Goal: Information Seeking & Learning: Learn about a topic

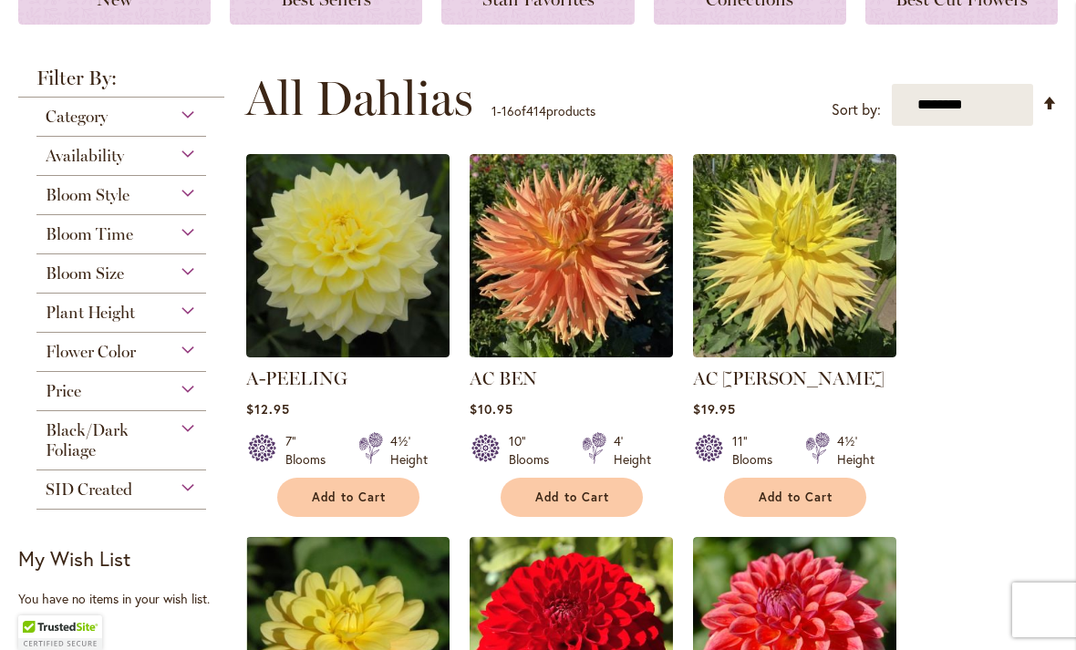
scroll to position [301, 0]
click at [187, 198] on div "Bloom Style" at bounding box center [121, 190] width 170 height 29
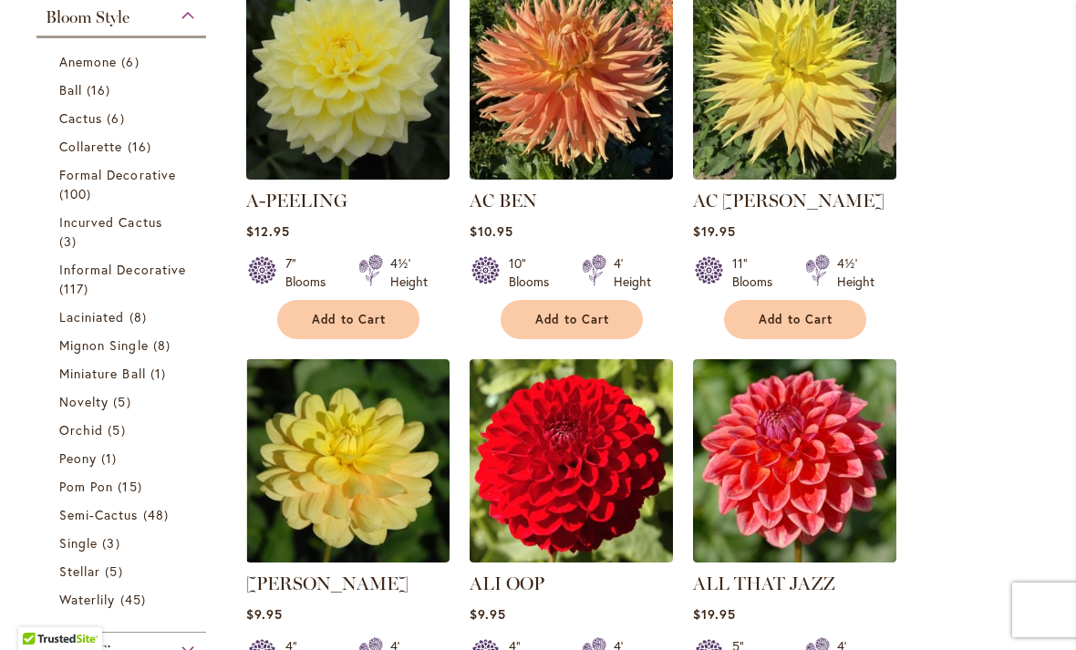
click at [95, 222] on span "Incurved Cactus" at bounding box center [110, 221] width 103 height 17
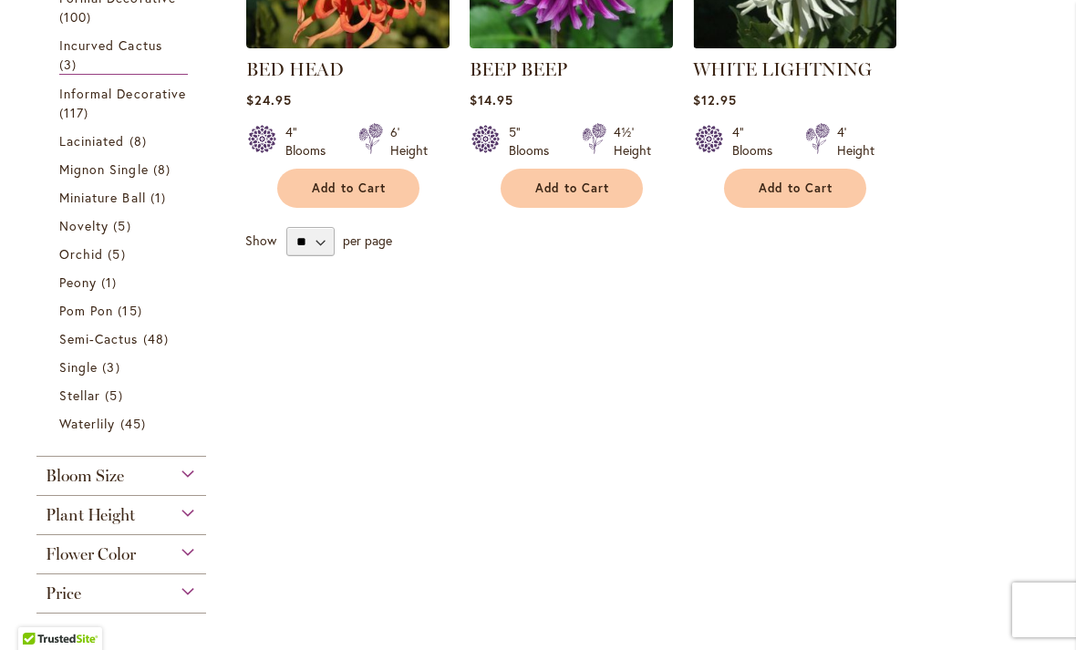
scroll to position [573, 0]
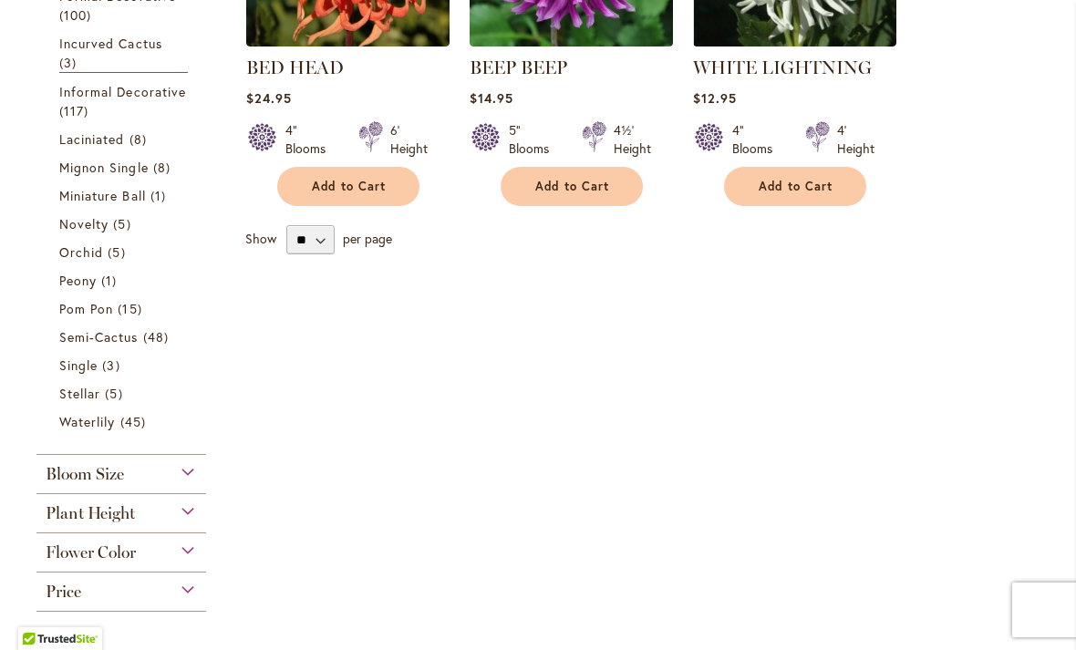
click at [84, 140] on span "Laciniated" at bounding box center [92, 138] width 66 height 17
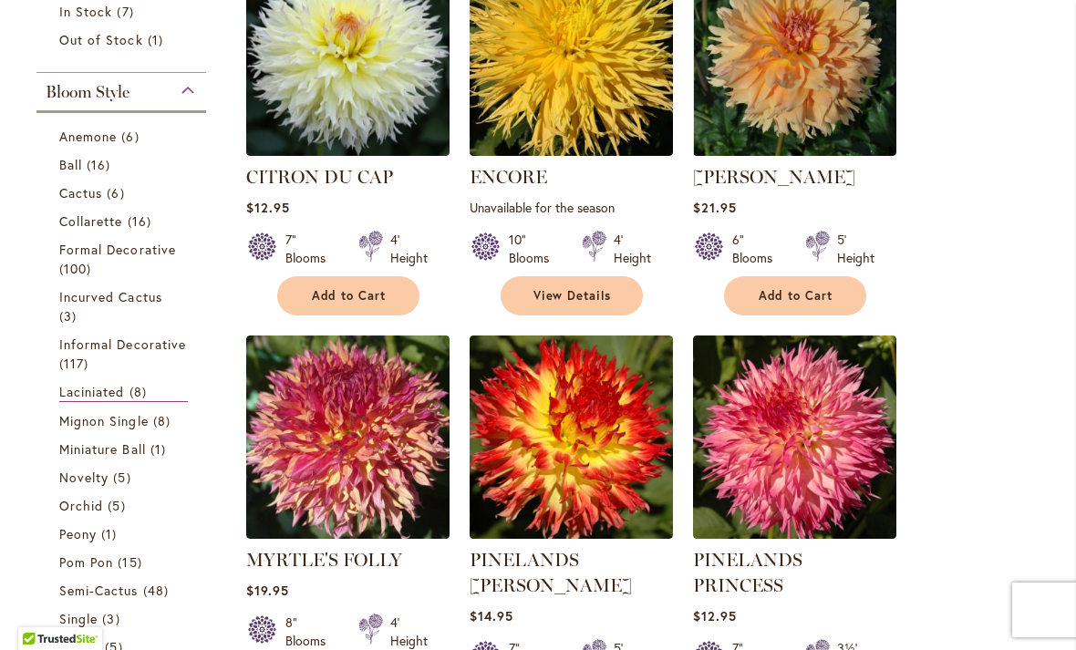
scroll to position [458, 0]
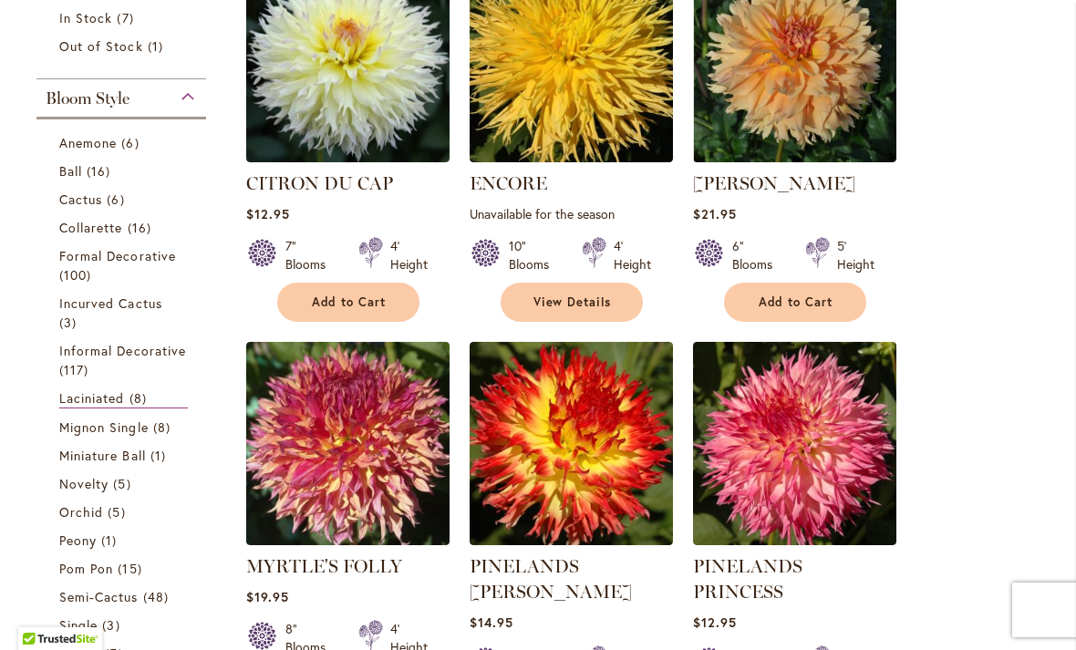
click at [76, 221] on link "Collarette 16 items" at bounding box center [123, 227] width 129 height 19
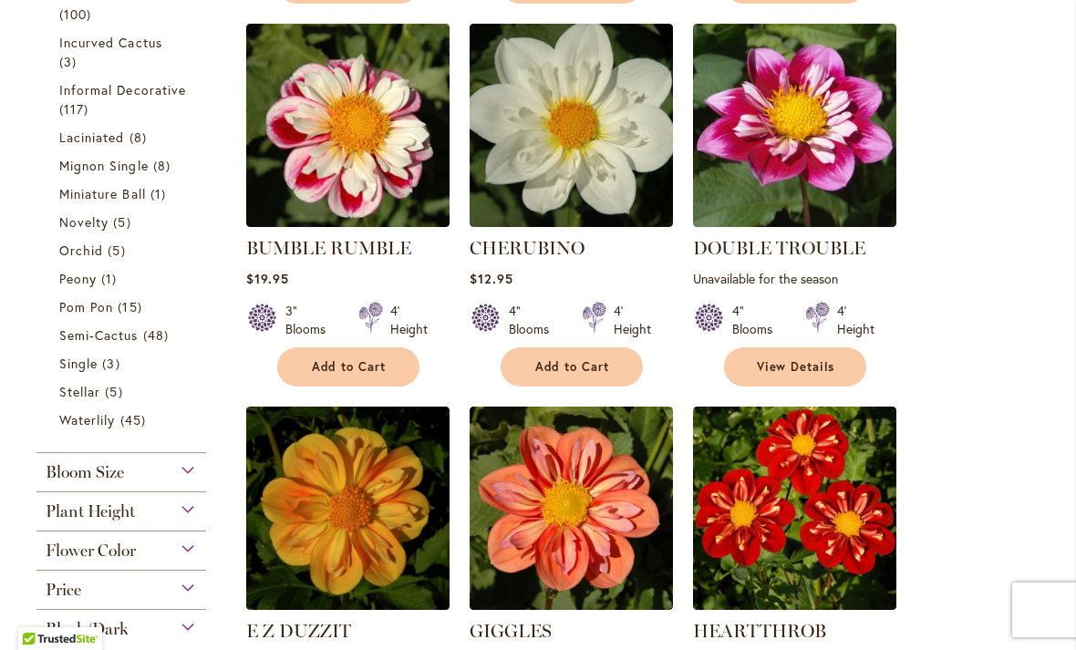
scroll to position [771, 0]
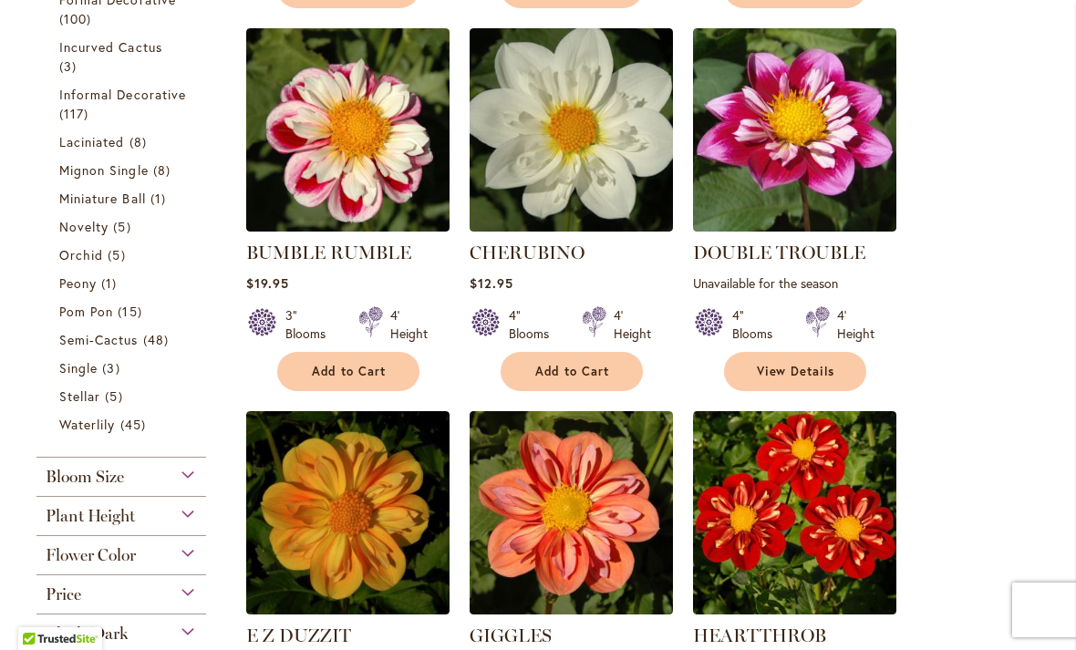
click at [326, 366] on span "Add to Cart" at bounding box center [349, 371] width 75 height 15
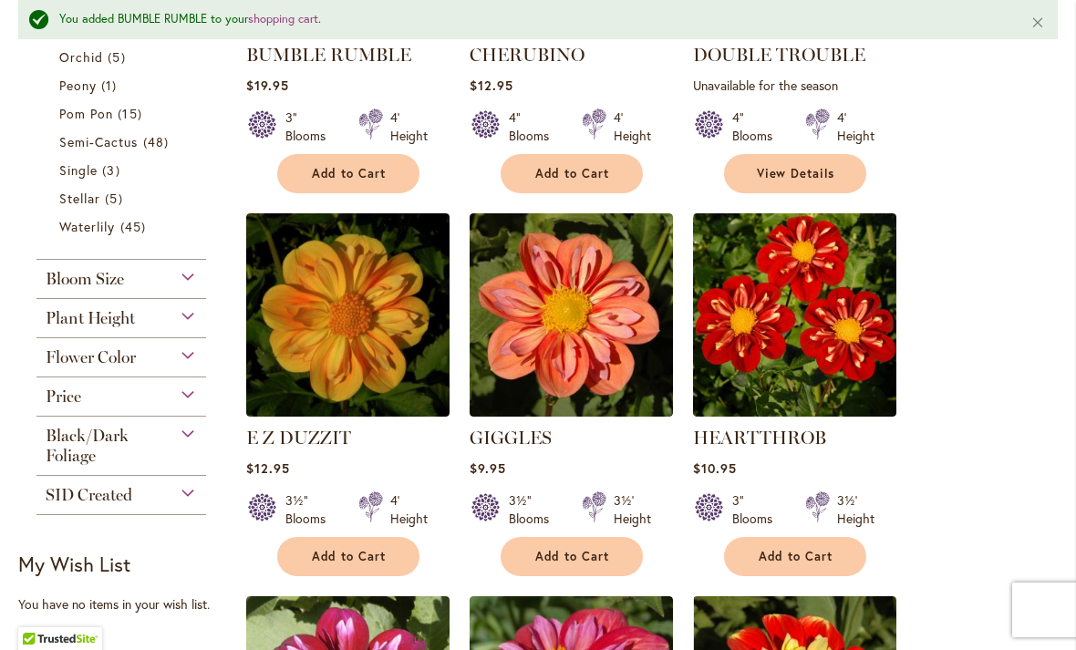
scroll to position [1045, 0]
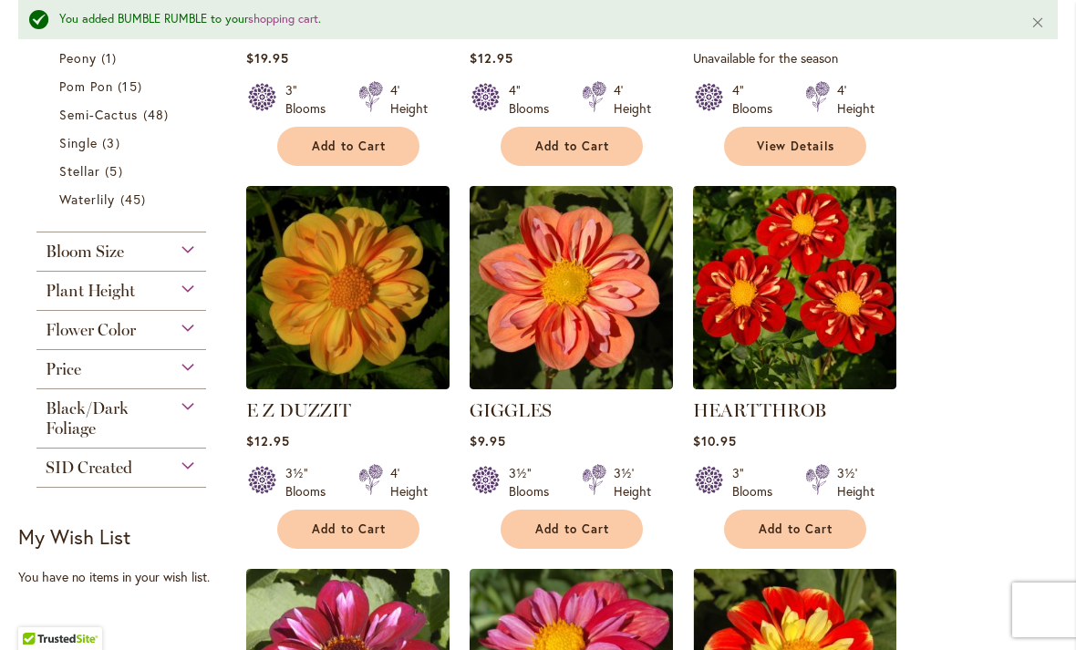
click at [77, 59] on span "Peony" at bounding box center [77, 57] width 37 height 17
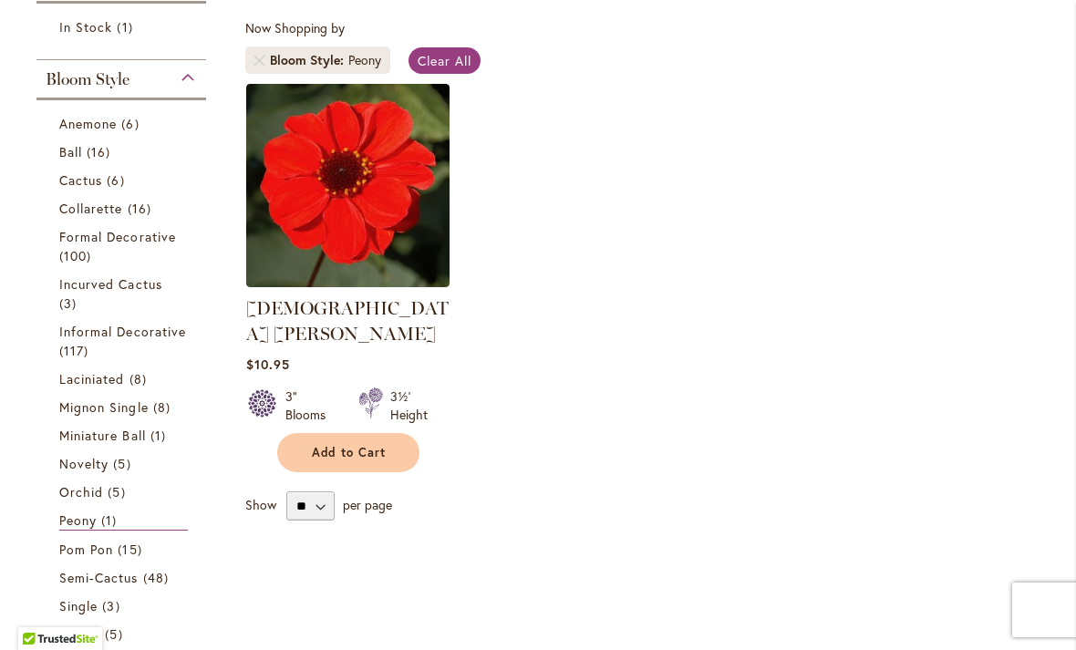
scroll to position [334, 0]
click at [86, 121] on span "Anemone" at bounding box center [87, 122] width 57 height 17
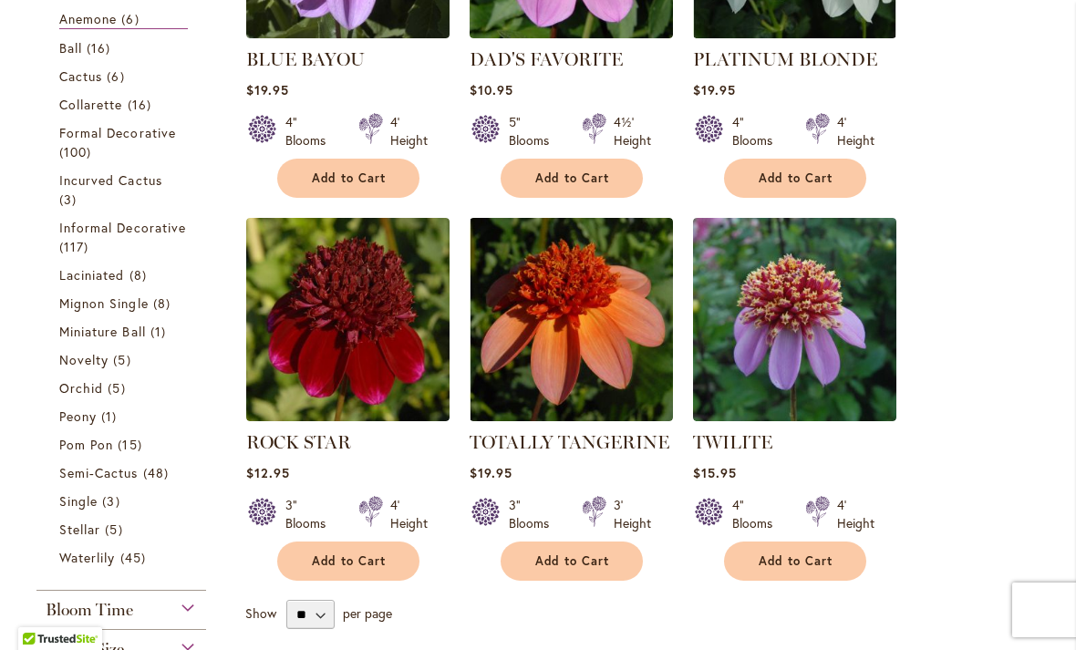
scroll to position [567, 0]
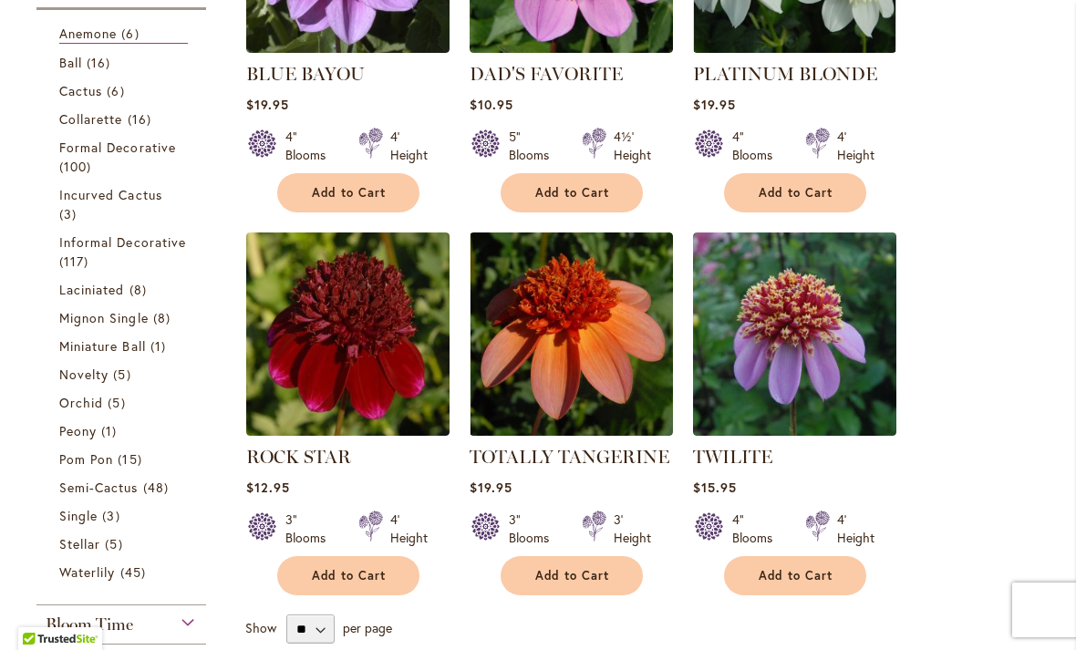
click at [83, 114] on span "Collarette" at bounding box center [91, 118] width 64 height 17
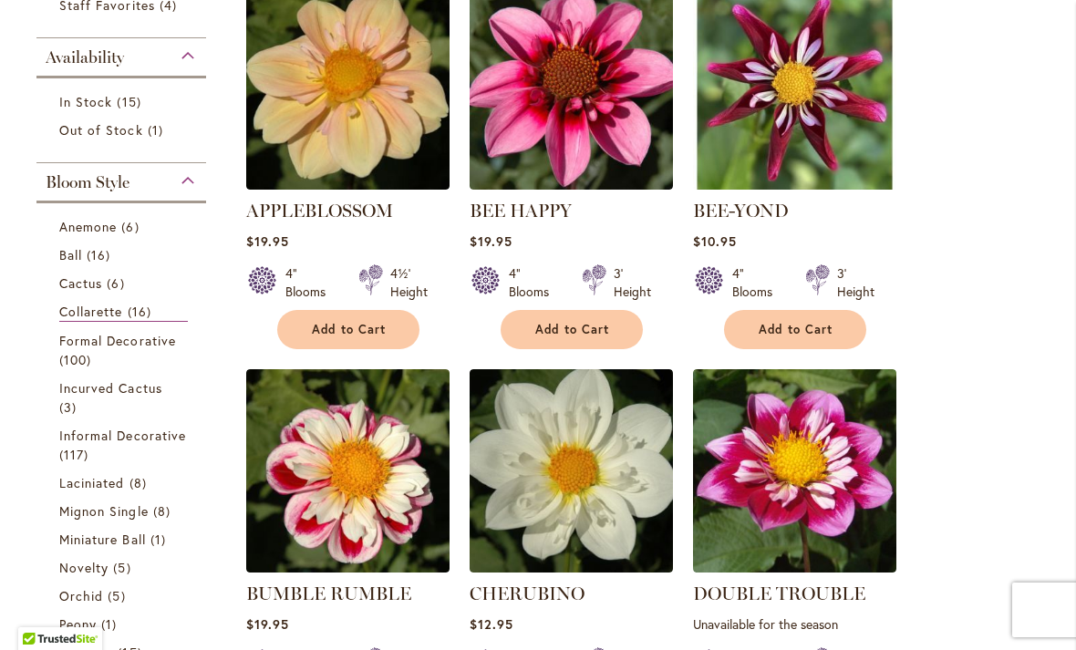
scroll to position [433, 0]
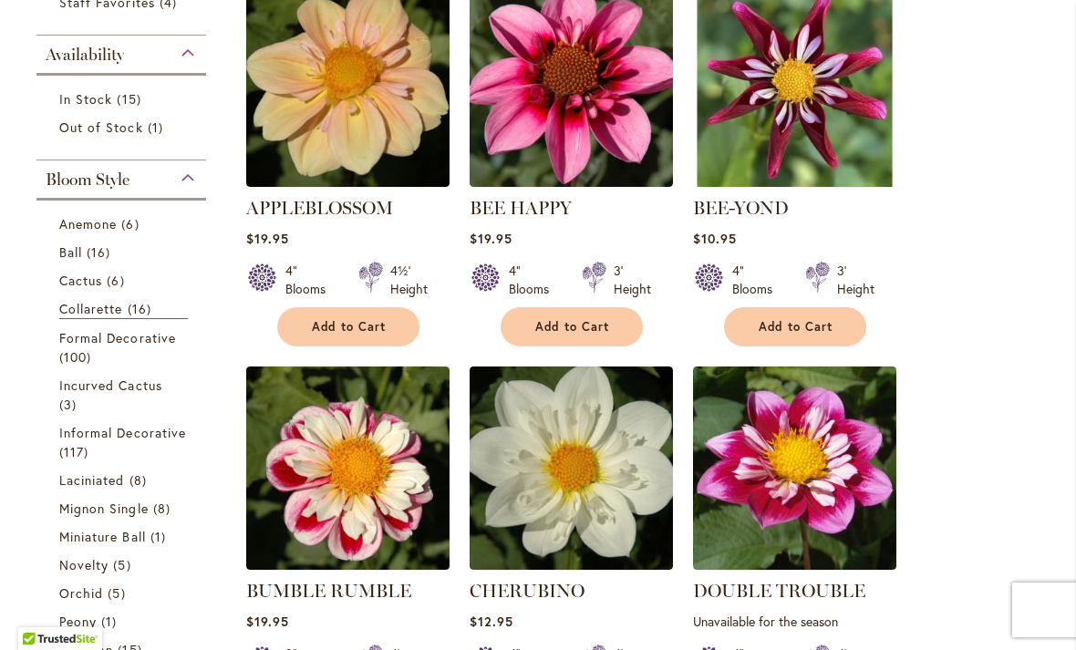
click at [66, 232] on span "Anemone" at bounding box center [87, 223] width 57 height 17
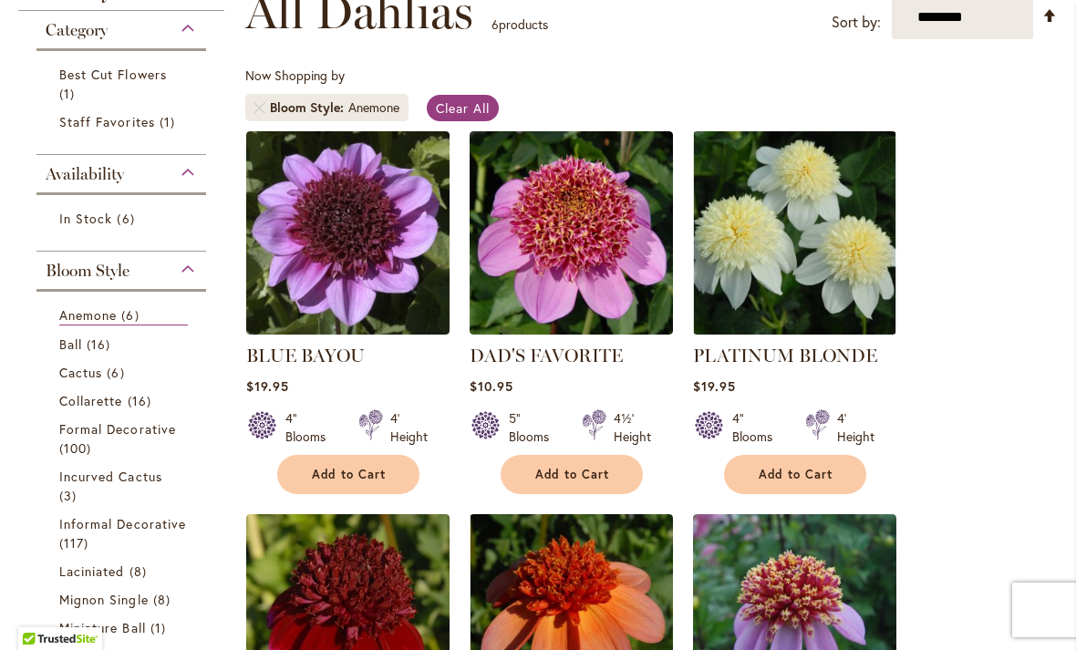
scroll to position [301, 0]
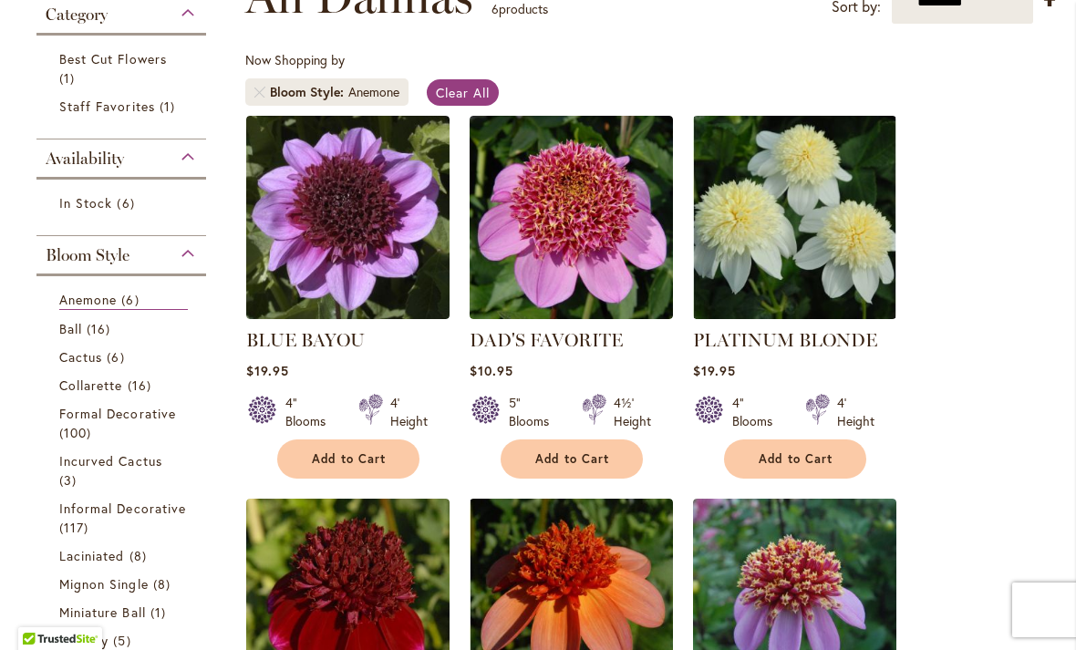
click at [79, 327] on span "Ball" at bounding box center [70, 328] width 23 height 17
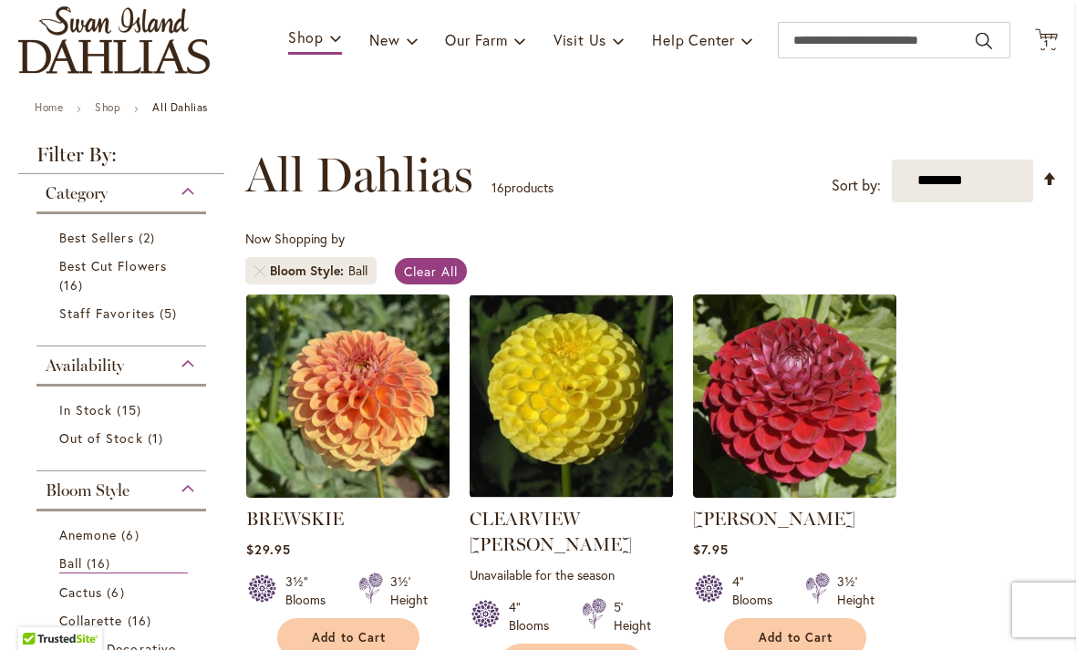
scroll to position [122, 0]
click at [114, 318] on span "Staff Favorites" at bounding box center [107, 313] width 96 height 17
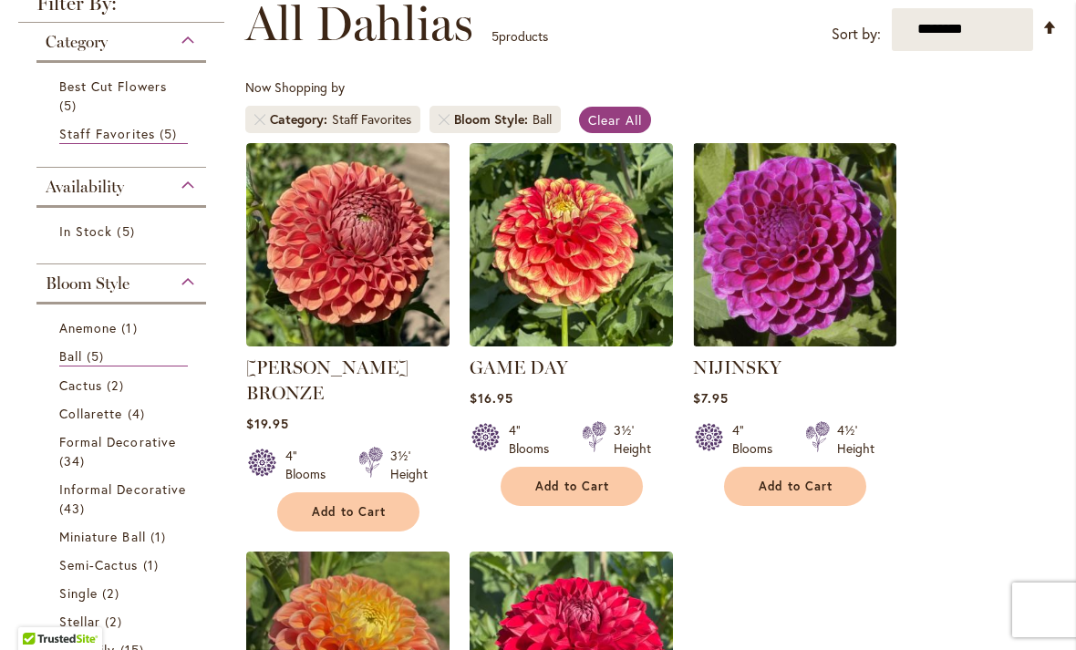
scroll to position [273, 0]
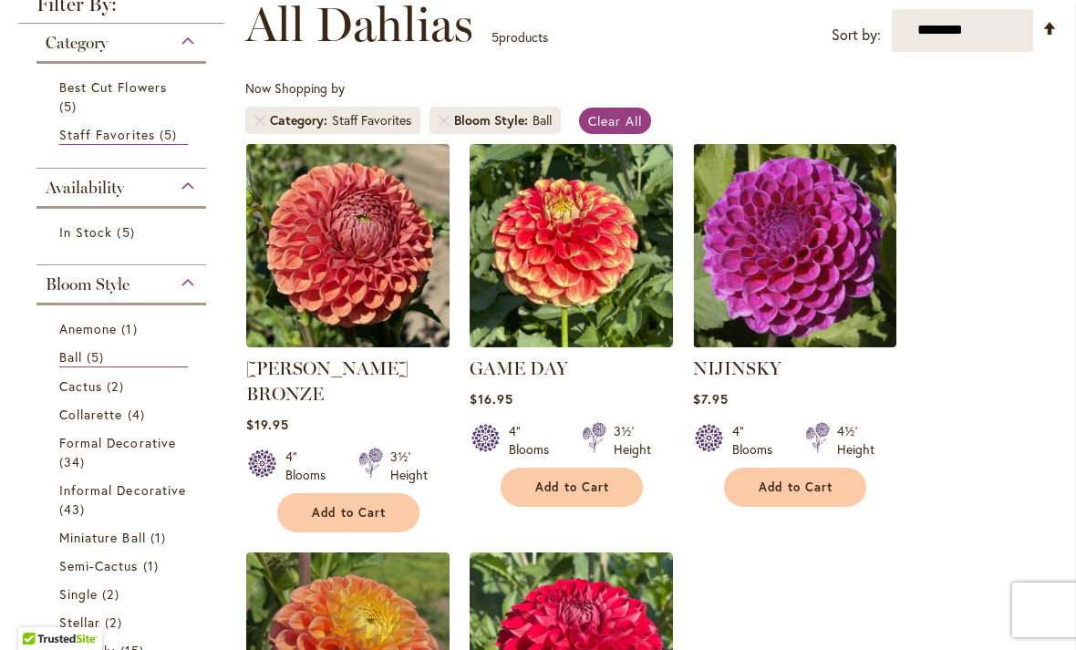
click at [615, 119] on span "Clear All" at bounding box center [615, 120] width 54 height 17
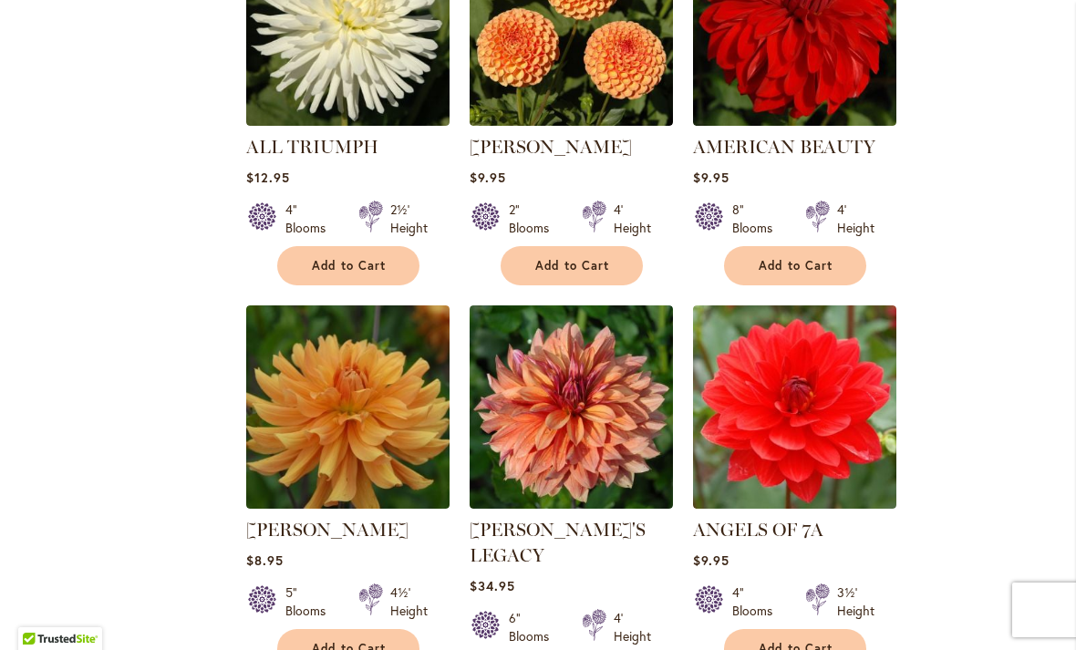
scroll to position [1302, 0]
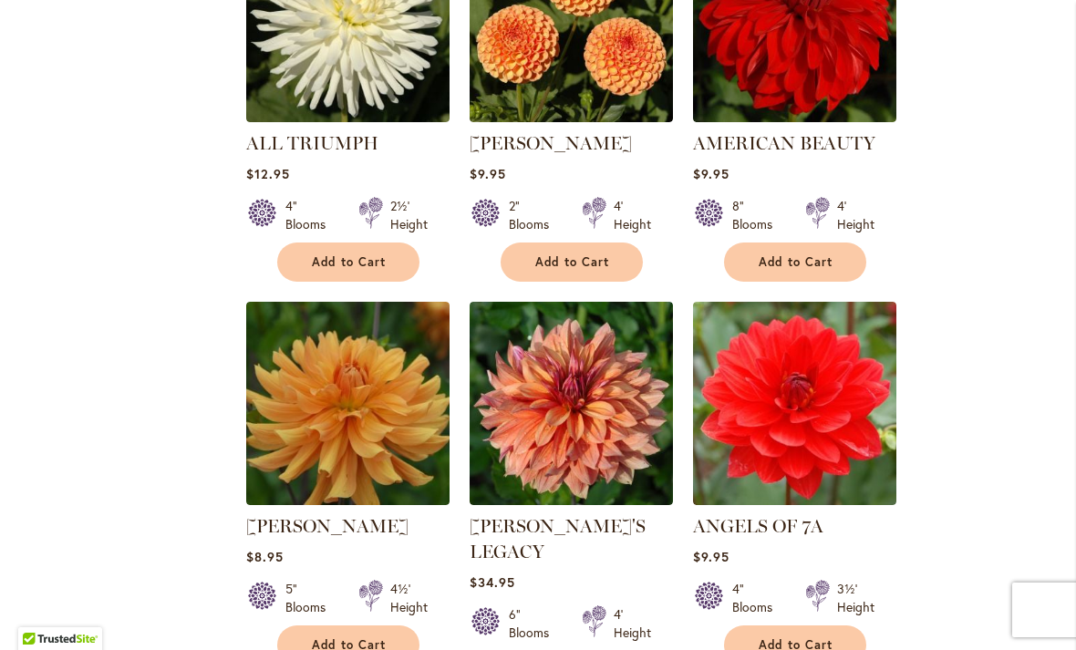
click at [596, 265] on span "Add to Cart" at bounding box center [572, 261] width 75 height 15
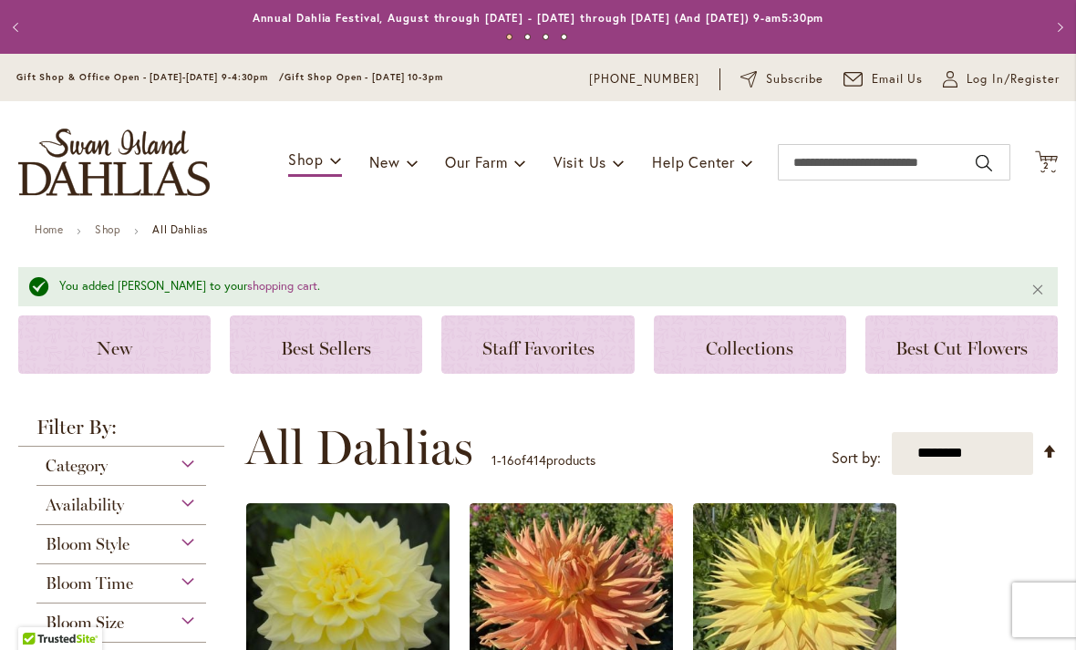
scroll to position [0, 0]
click at [129, 345] on span "New" at bounding box center [115, 348] width 36 height 22
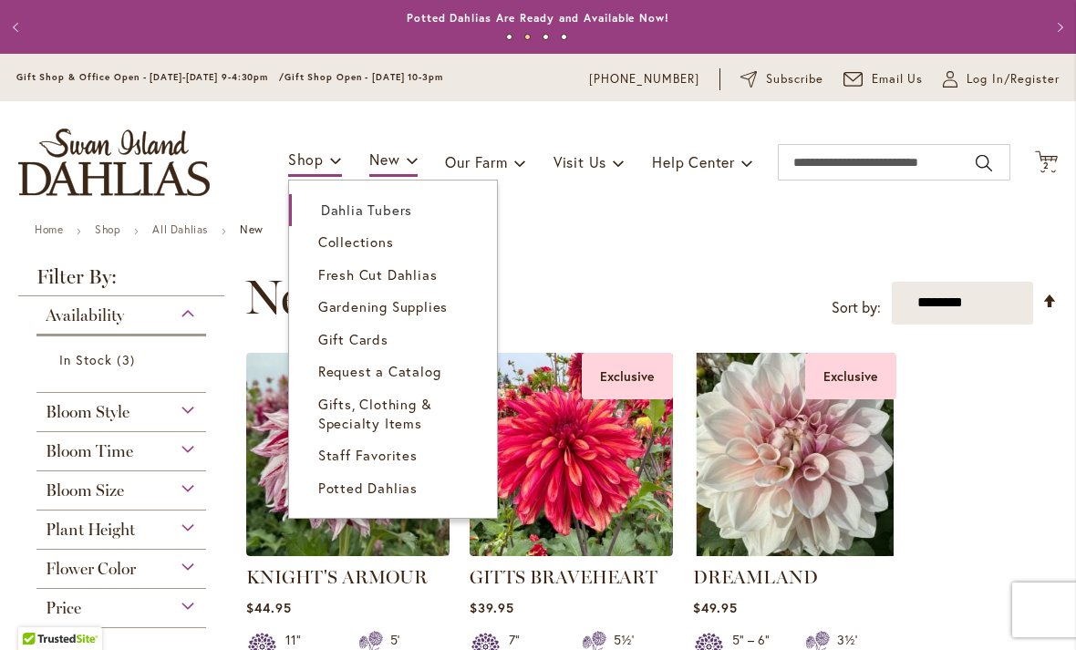
click at [394, 210] on span "Dahlia Tubers" at bounding box center [366, 210] width 91 height 18
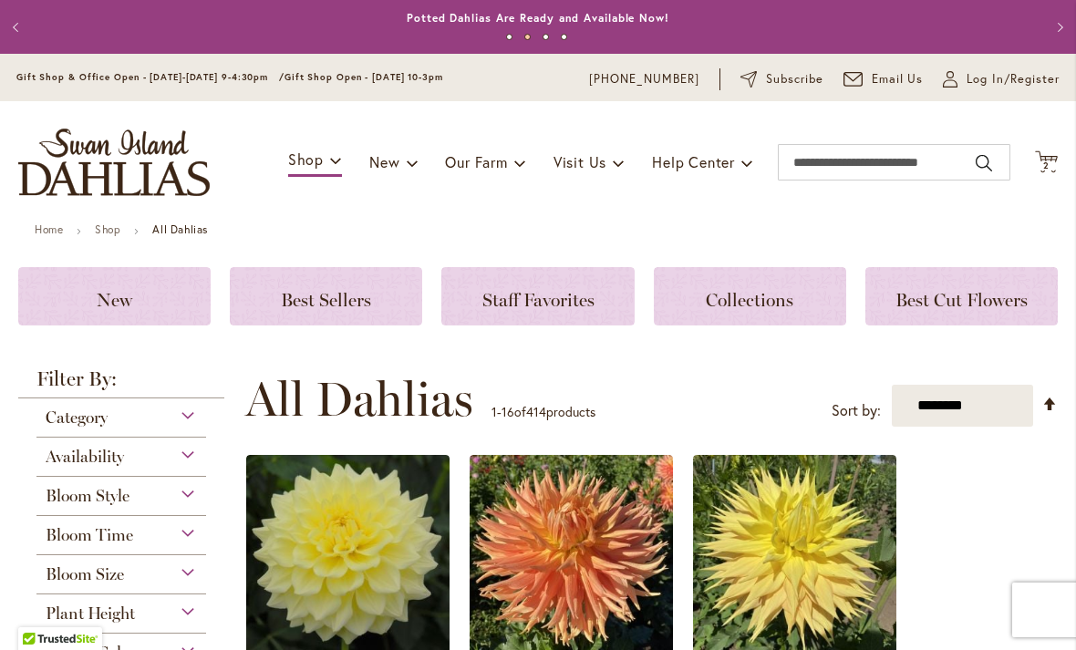
click at [349, 295] on span "Best Sellers" at bounding box center [326, 300] width 90 height 22
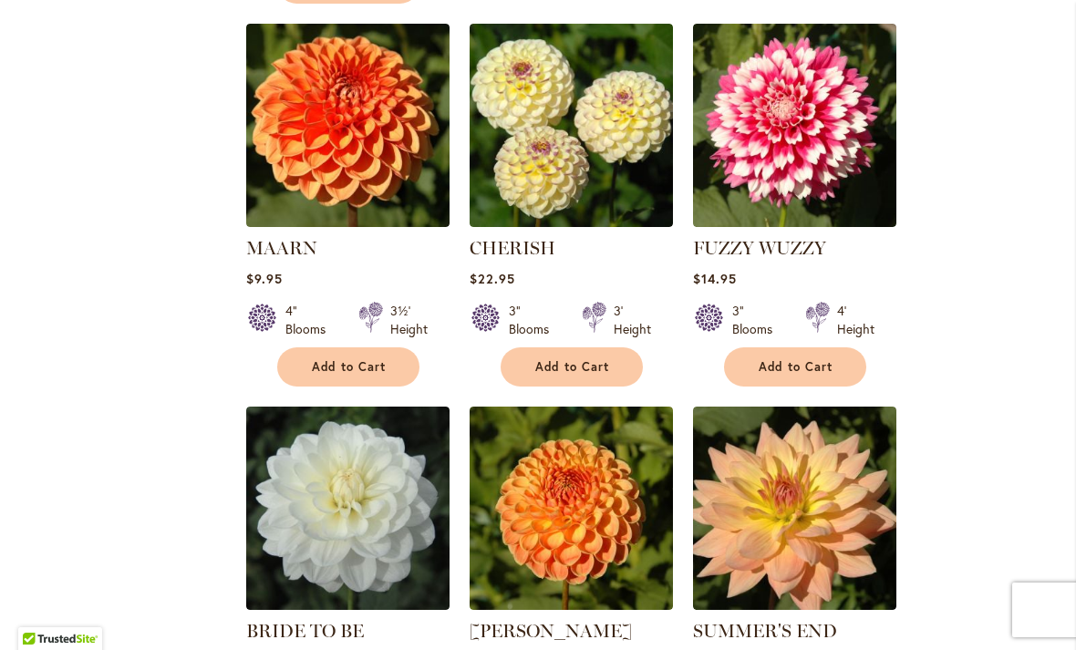
scroll to position [1507, 0]
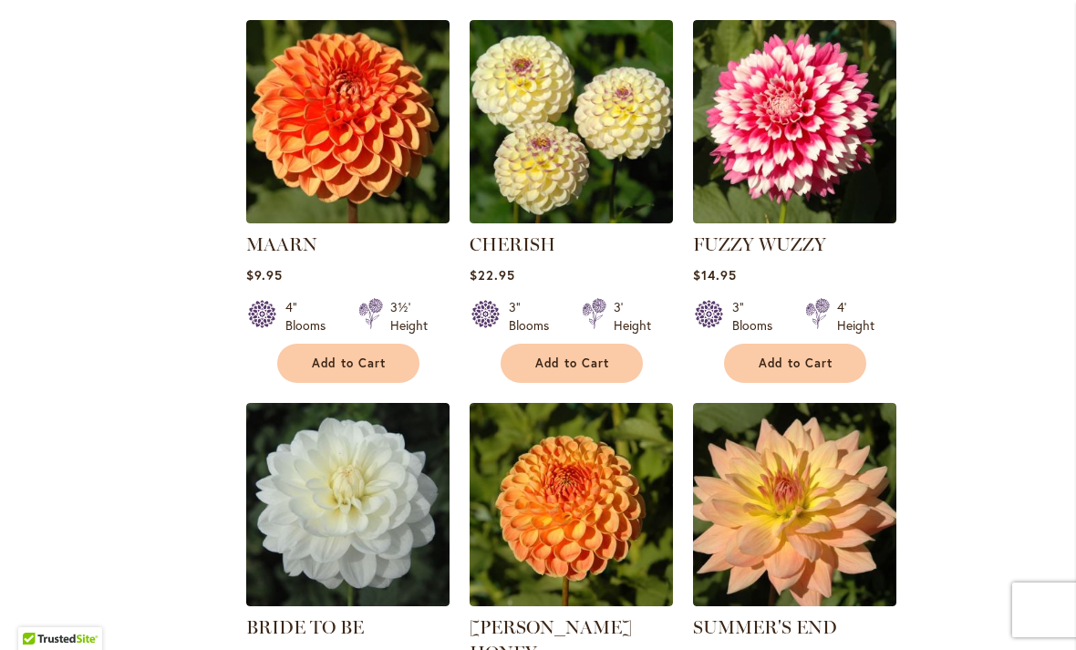
click at [790, 364] on span "Add to Cart" at bounding box center [796, 363] width 75 height 15
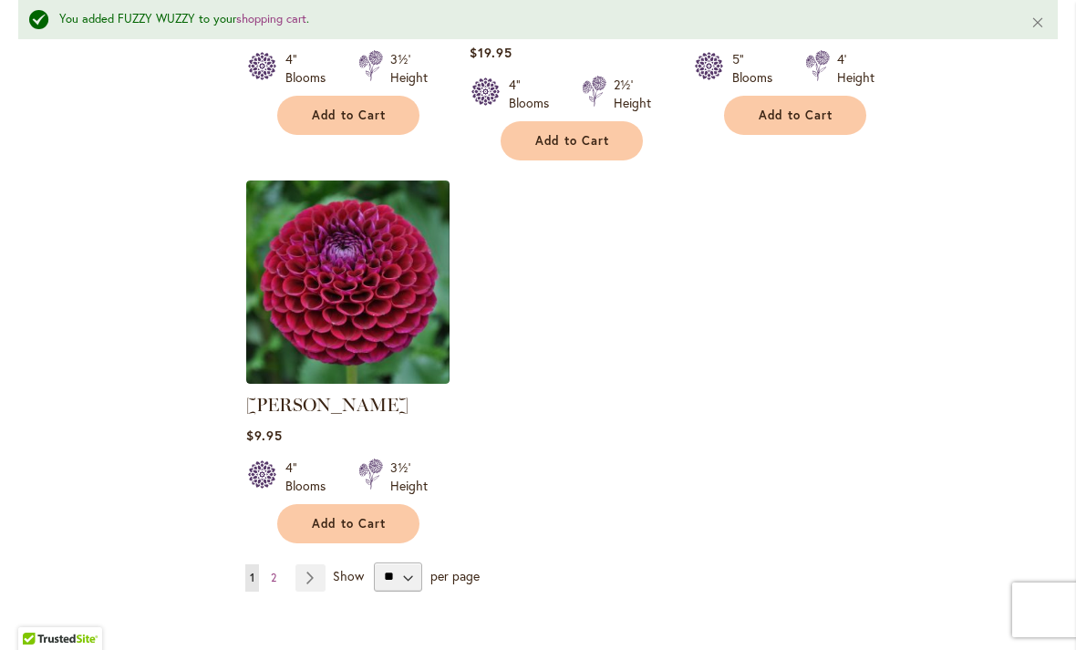
scroll to position [2187, 0]
click at [279, 563] on link "Page 2" at bounding box center [273, 576] width 15 height 27
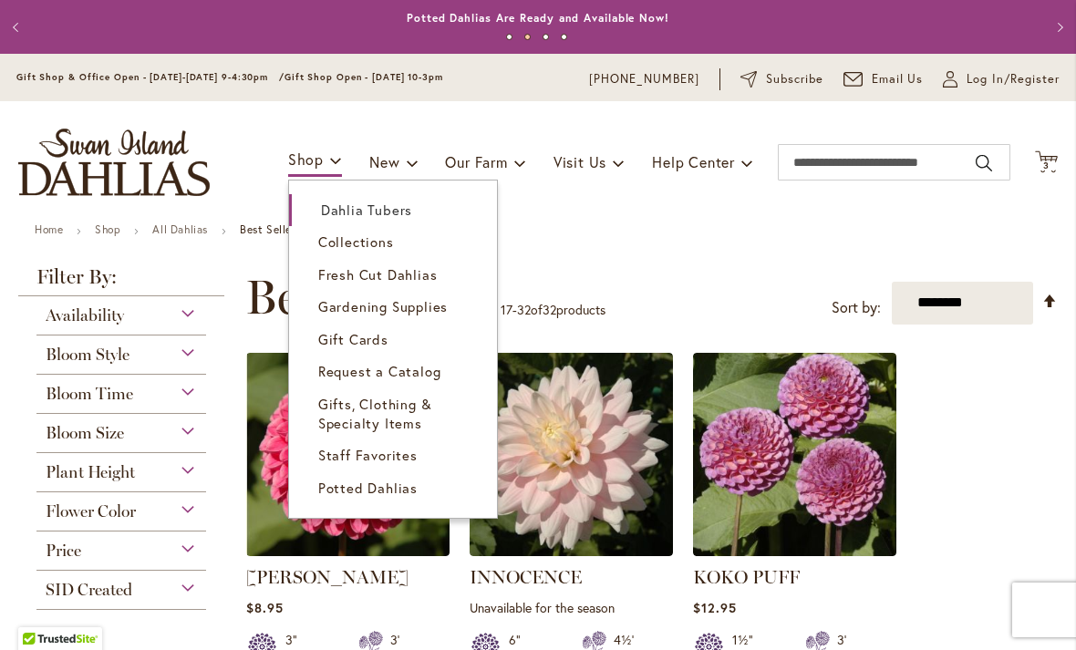
click at [362, 482] on span "Potted Dahlias" at bounding box center [367, 488] width 99 height 18
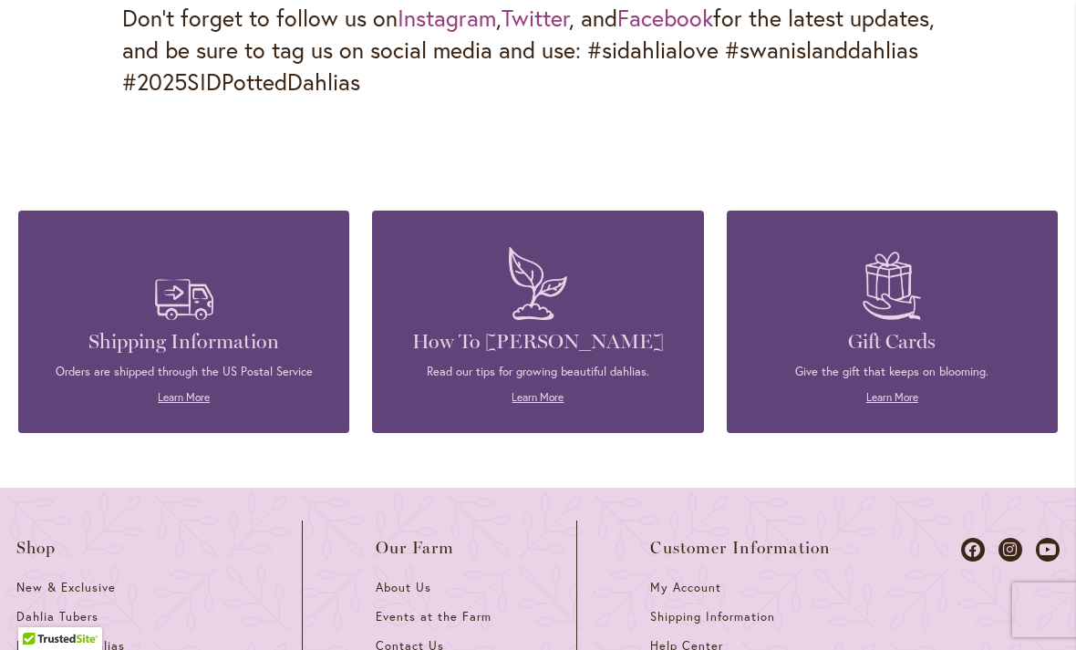
scroll to position [2677, 0]
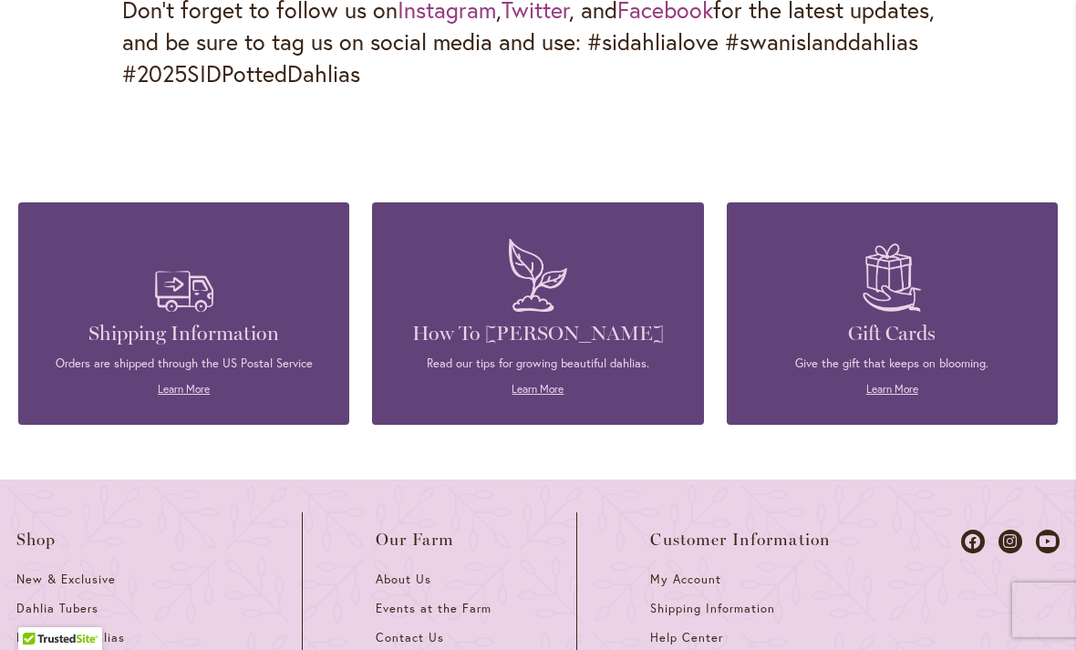
click at [542, 382] on link "Learn More" at bounding box center [537, 389] width 52 height 14
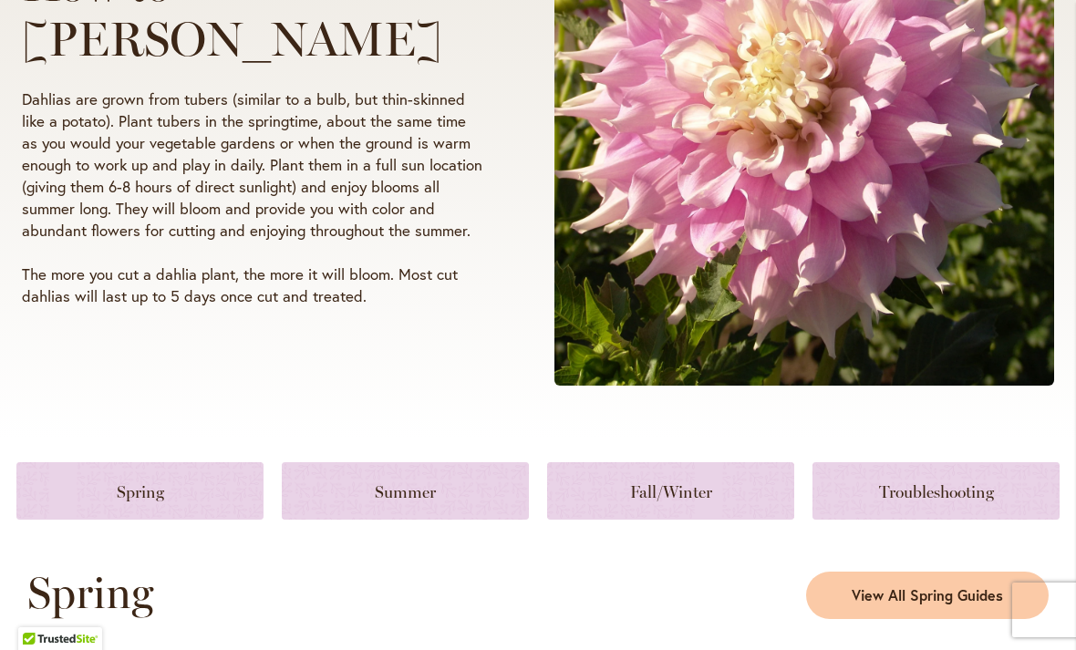
scroll to position [439, 0]
click at [193, 497] on link at bounding box center [139, 489] width 247 height 57
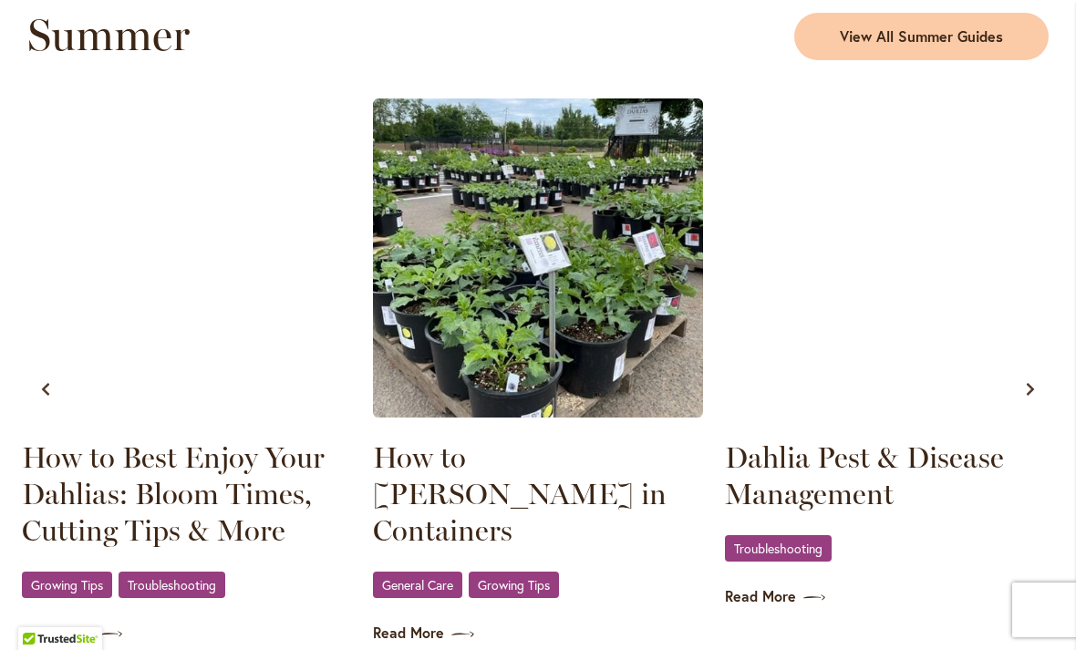
scroll to position [1772, 0]
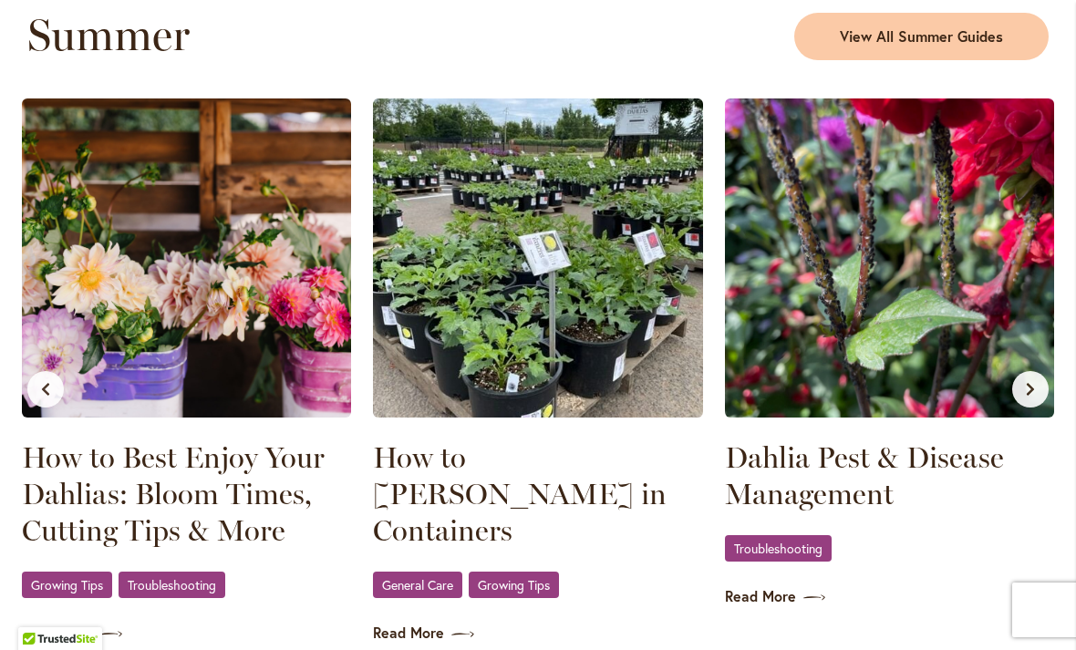
click at [823, 460] on link "Dahlia Pest & Disease Management" at bounding box center [889, 475] width 329 height 73
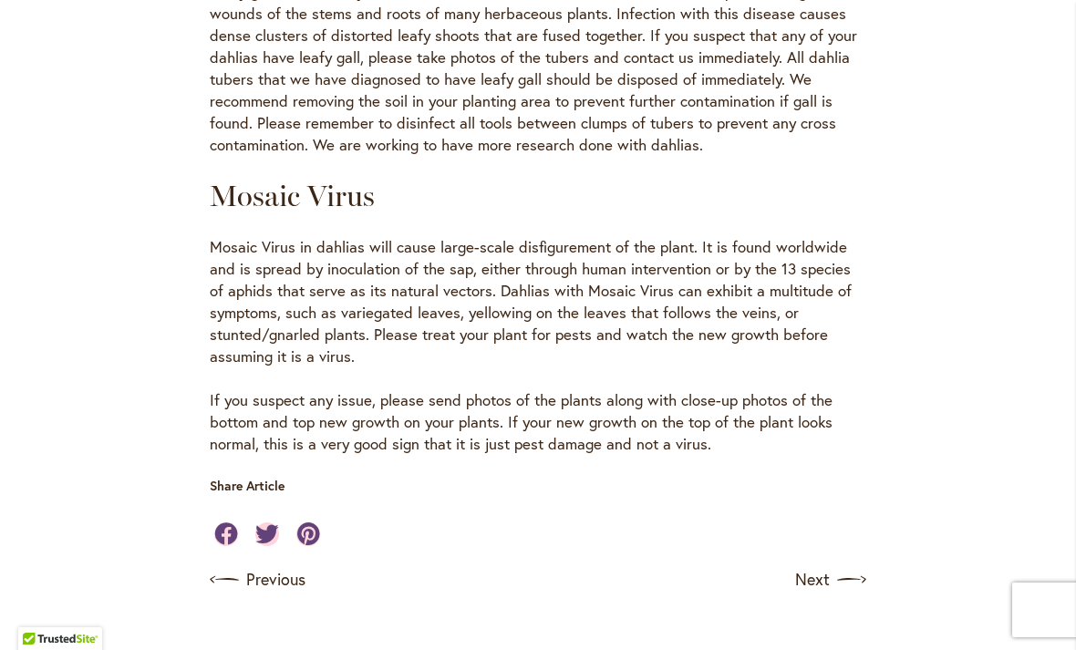
scroll to position [3369, 0]
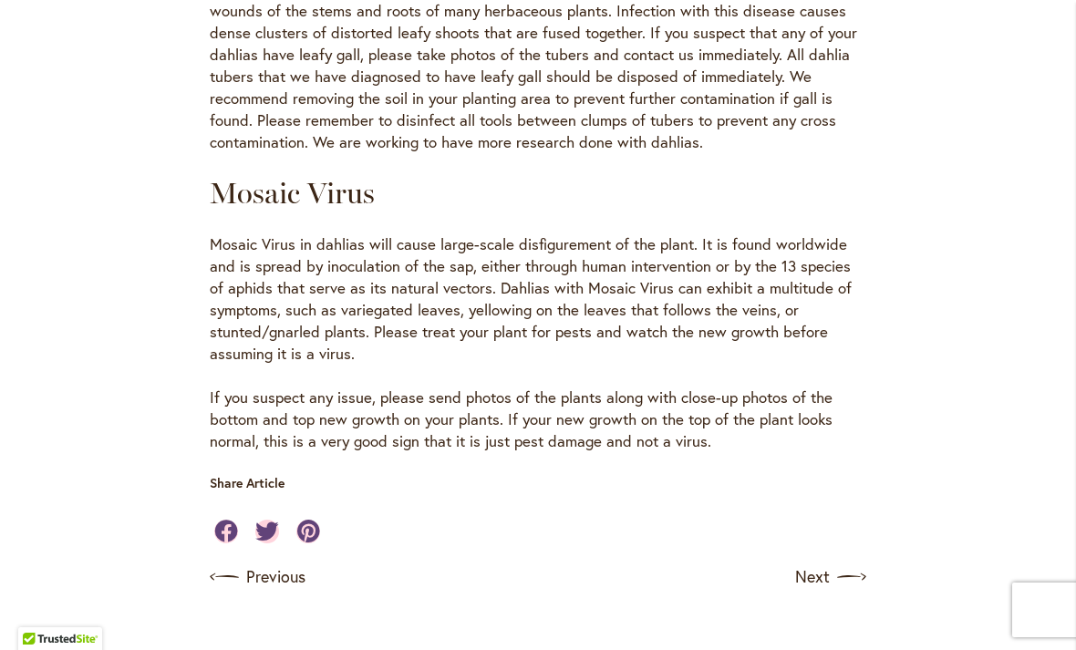
click at [827, 563] on link "Next" at bounding box center [830, 577] width 71 height 29
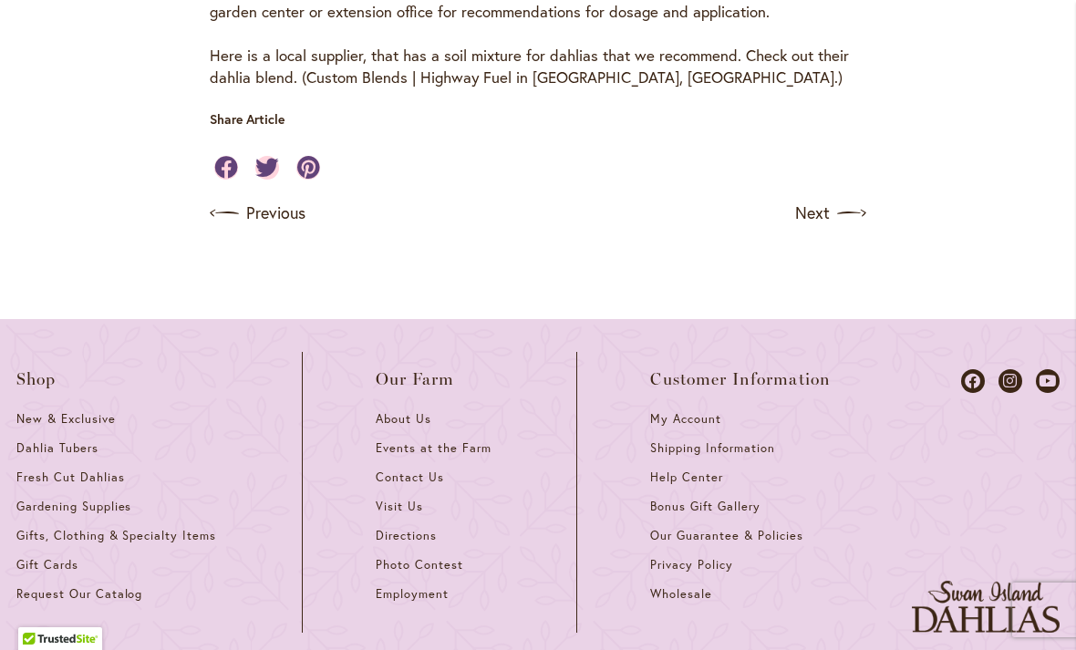
scroll to position [1156, 0]
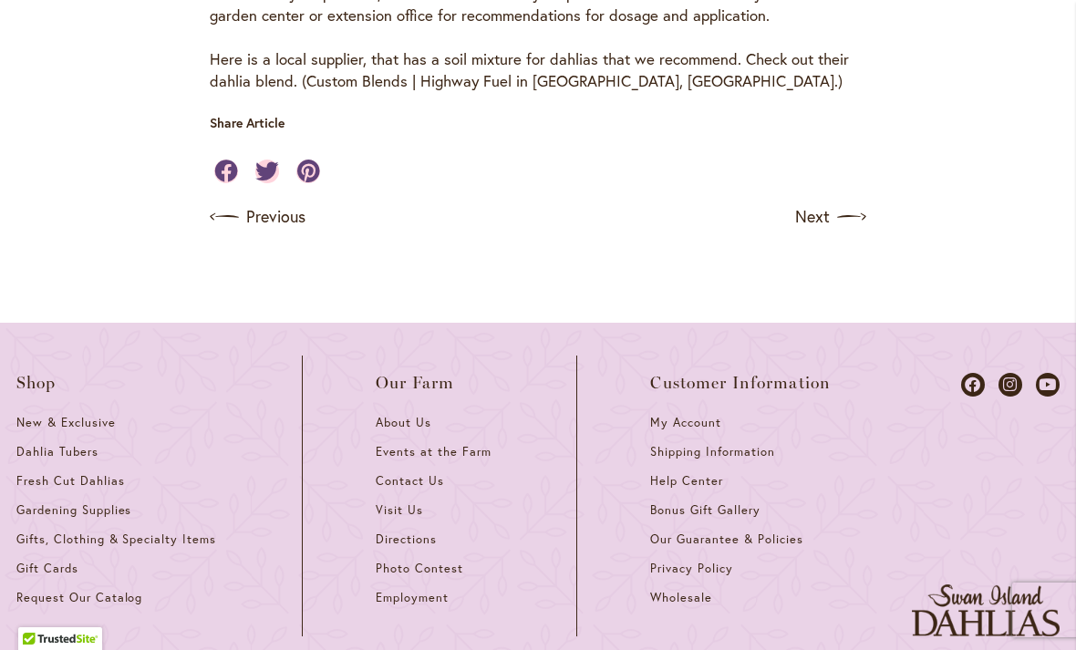
click at [833, 202] on link "Next" at bounding box center [830, 216] width 71 height 29
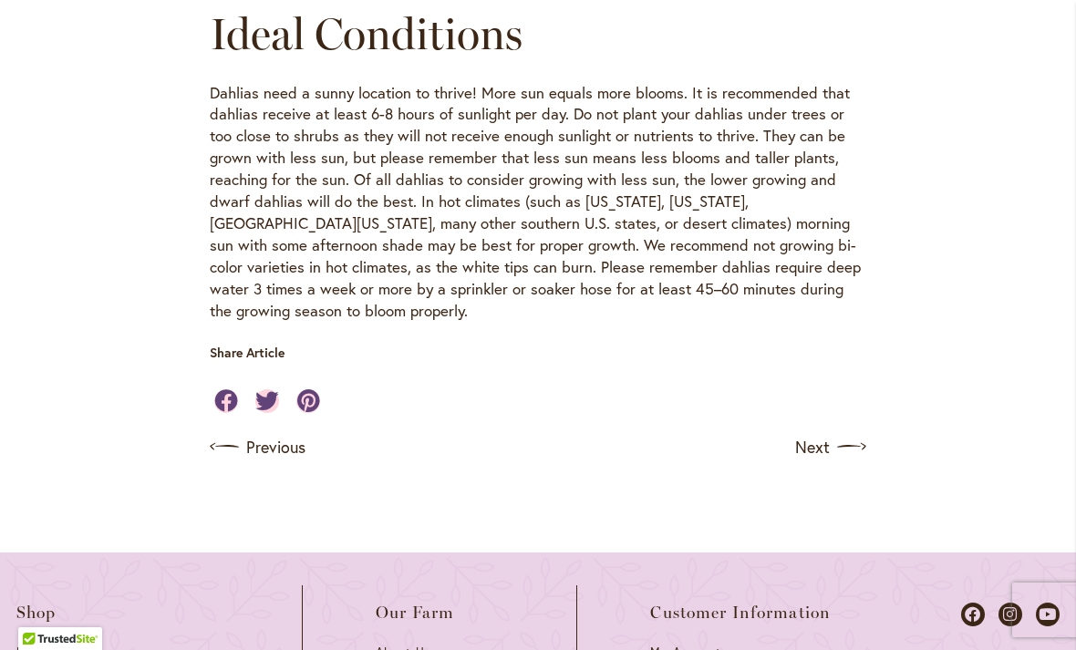
scroll to position [644, 0]
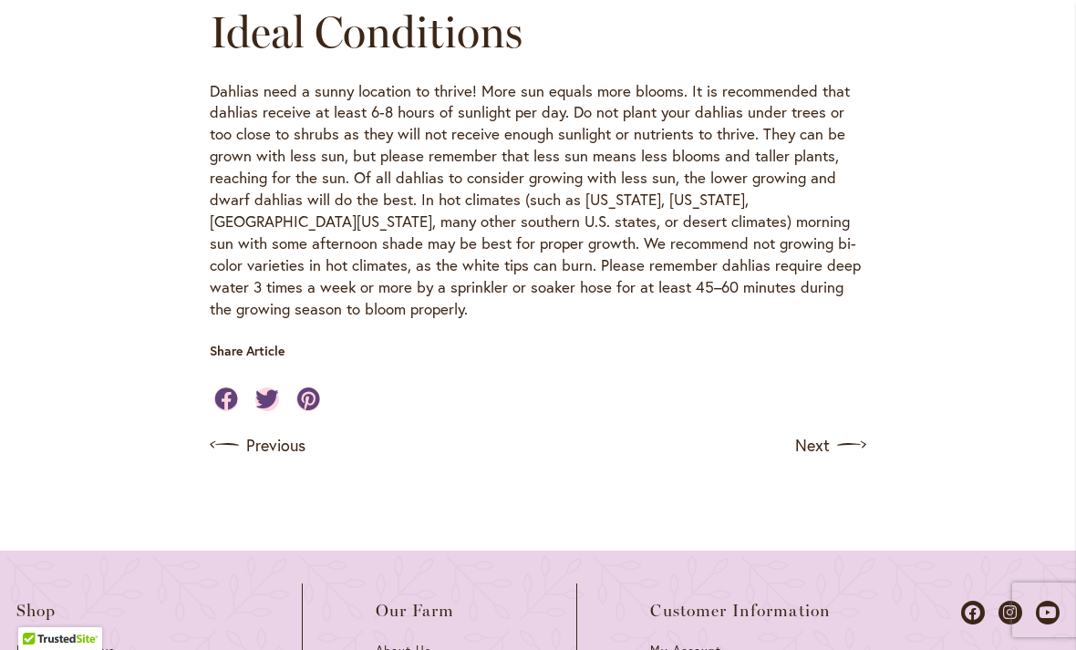
click at [819, 430] on link "Next" at bounding box center [830, 444] width 71 height 29
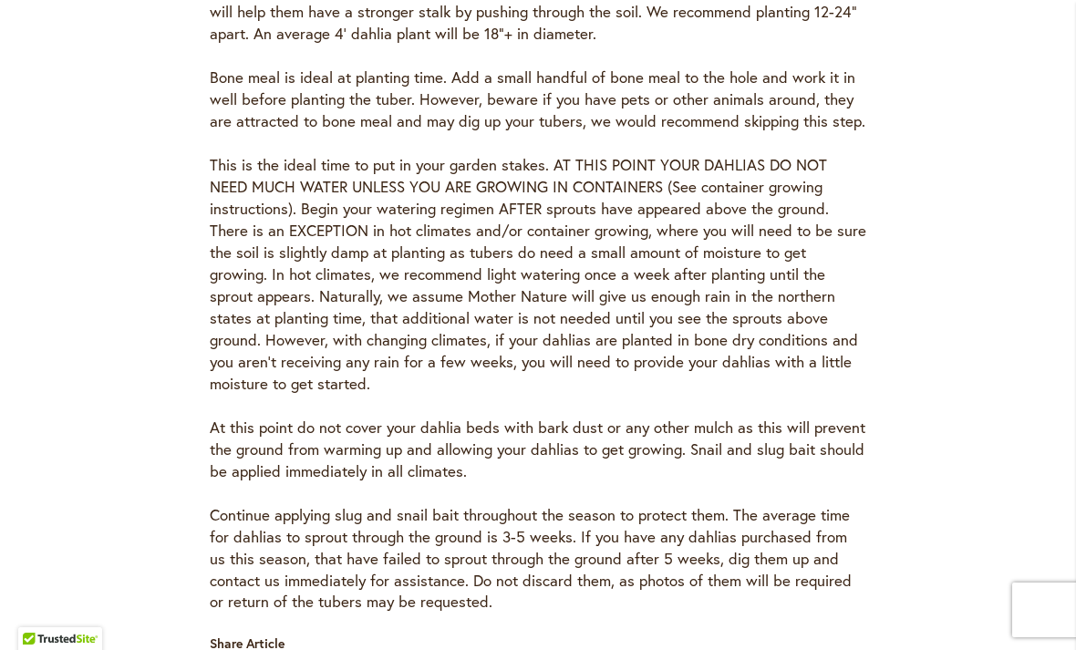
scroll to position [1173, 0]
